Goal: Transaction & Acquisition: Purchase product/service

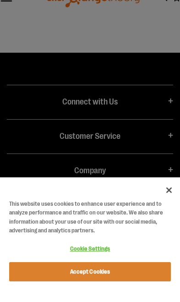
scroll to position [1095, 0]
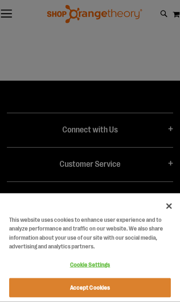
click at [119, 288] on button "Accept Cookies" at bounding box center [90, 287] width 162 height 19
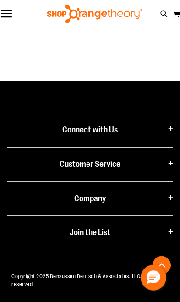
click at [12, 11] on button "Toggle Nav" at bounding box center [6, 14] width 13 height 9
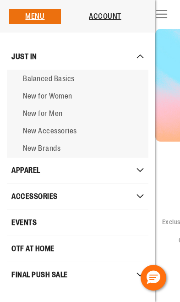
click at [31, 98] on span "New for Women" at bounding box center [47, 96] width 49 height 8
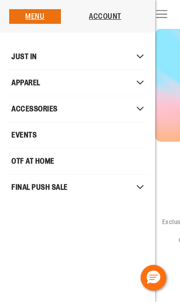
click at [168, 19] on button "Toggle Nav" at bounding box center [161, 14] width 13 height 9
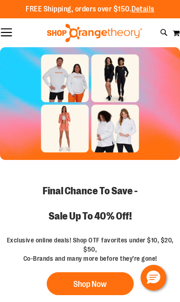
click at [173, 193] on h2 "Final Chance To Save - Sale Up To 40% Off!" at bounding box center [90, 203] width 180 height 64
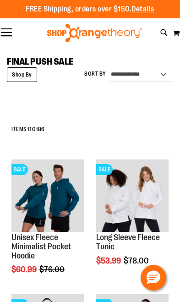
click at [13, 44] on div "Toggle Nav Search Popular Suggestions Advanced Search" at bounding box center [90, 33] width 180 height 28
click at [2, 36] on button "Toggle Nav" at bounding box center [6, 32] width 13 height 9
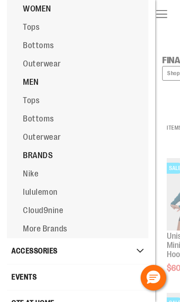
scroll to position [100, 0]
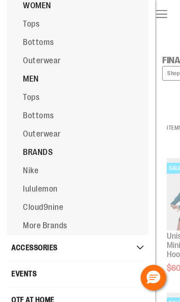
click at [48, 193] on span "lululemon" at bounding box center [40, 188] width 35 height 9
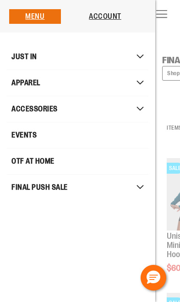
click at [168, 19] on button "Toggle Nav" at bounding box center [161, 14] width 13 height 9
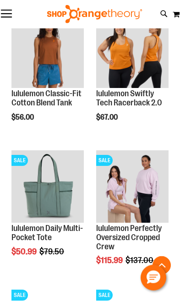
scroll to position [1190, 0]
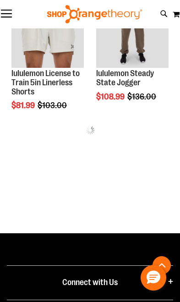
scroll to position [1643, 0]
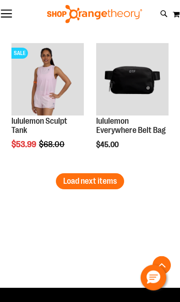
scroll to position [2405, 0]
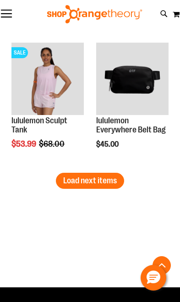
click at [99, 187] on button "Load next items" at bounding box center [90, 181] width 68 height 16
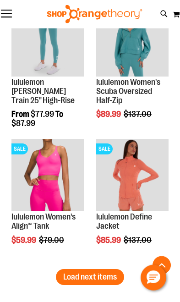
scroll to position [3117, 0]
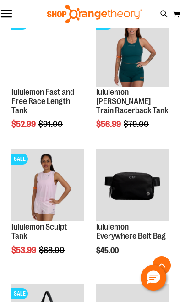
scroll to position [2297, 0]
